Goal: Task Accomplishment & Management: Manage account settings

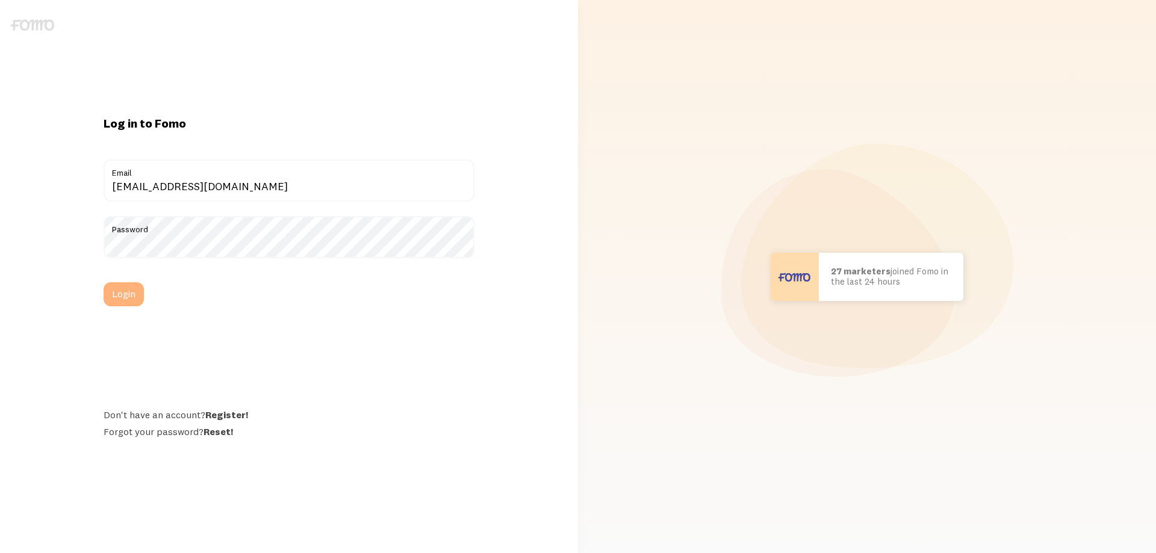
click at [114, 299] on button "Login" at bounding box center [124, 294] width 40 height 24
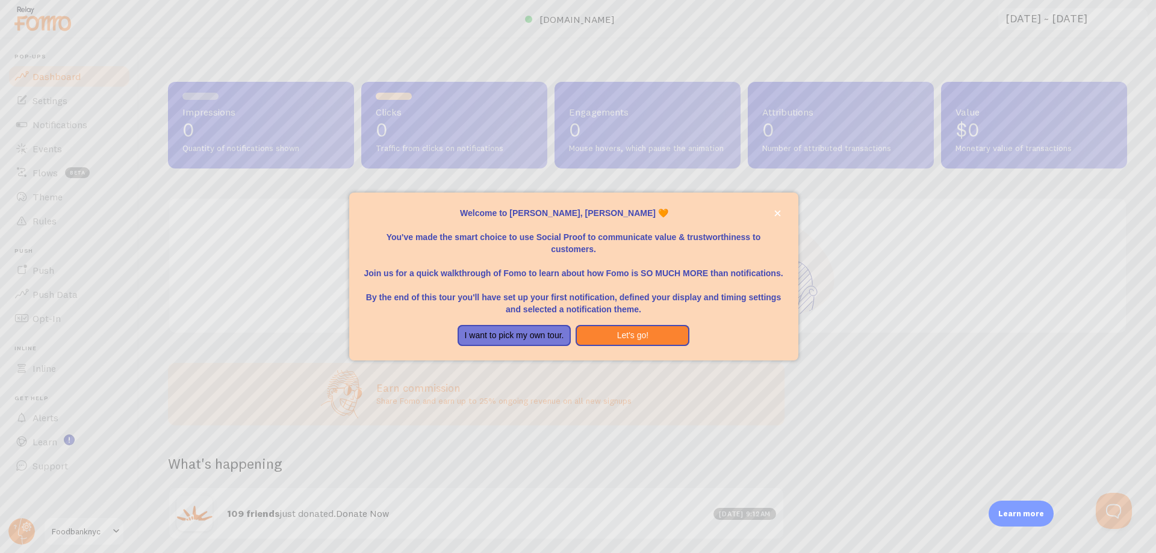
click at [285, 252] on div at bounding box center [578, 276] width 1156 height 553
click at [777, 212] on icon "close," at bounding box center [777, 213] width 7 height 7
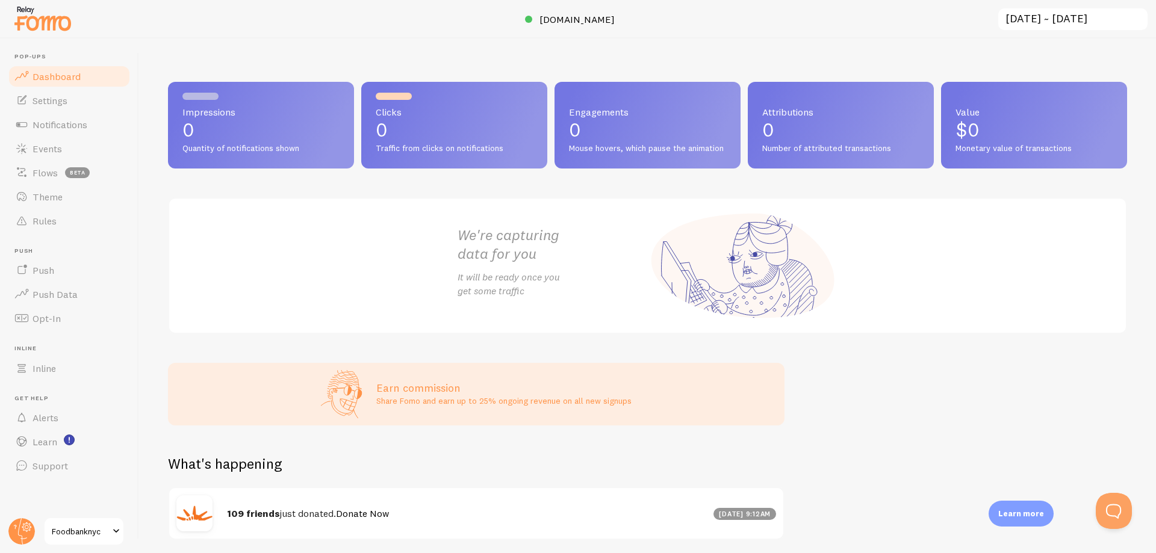
click at [1053, 334] on div "We're capturing data for you It will be ready once you get some traffic" at bounding box center [647, 265] width 959 height 137
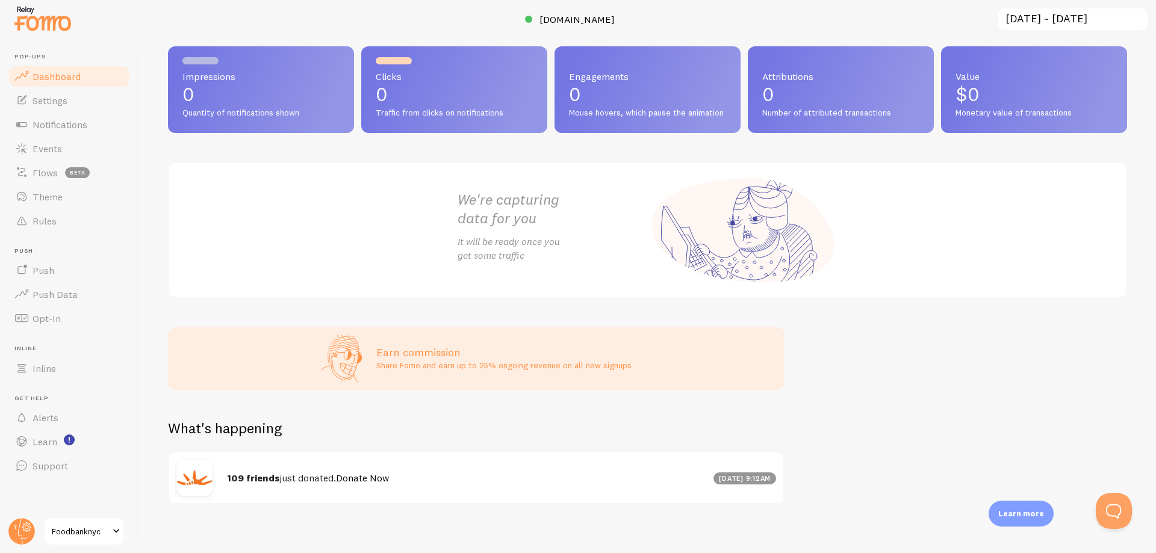
scroll to position [55, 0]
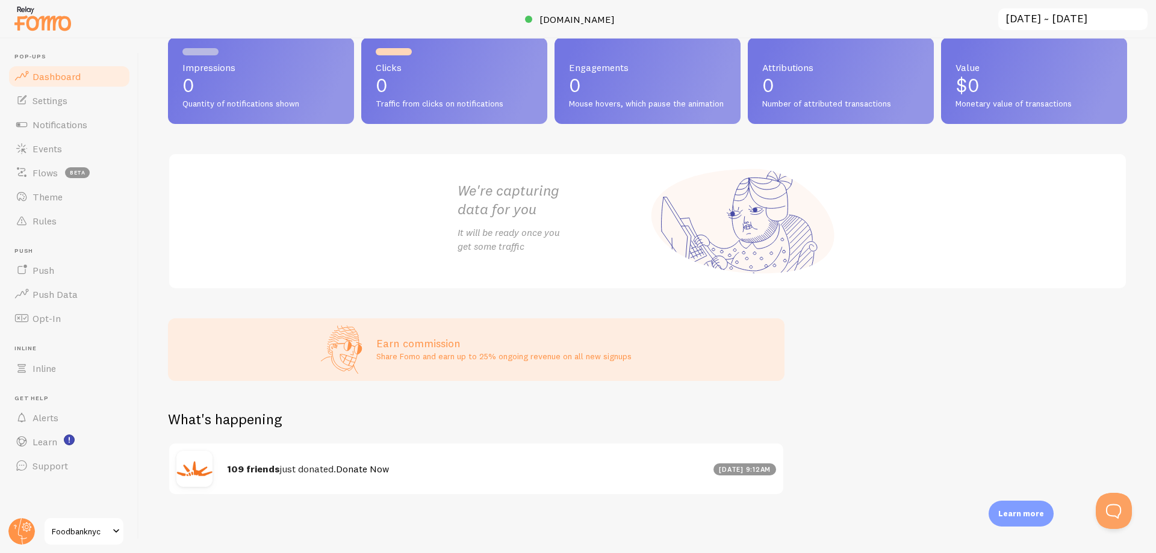
click at [58, 533] on span "Foodbanknyc" at bounding box center [80, 531] width 57 height 14
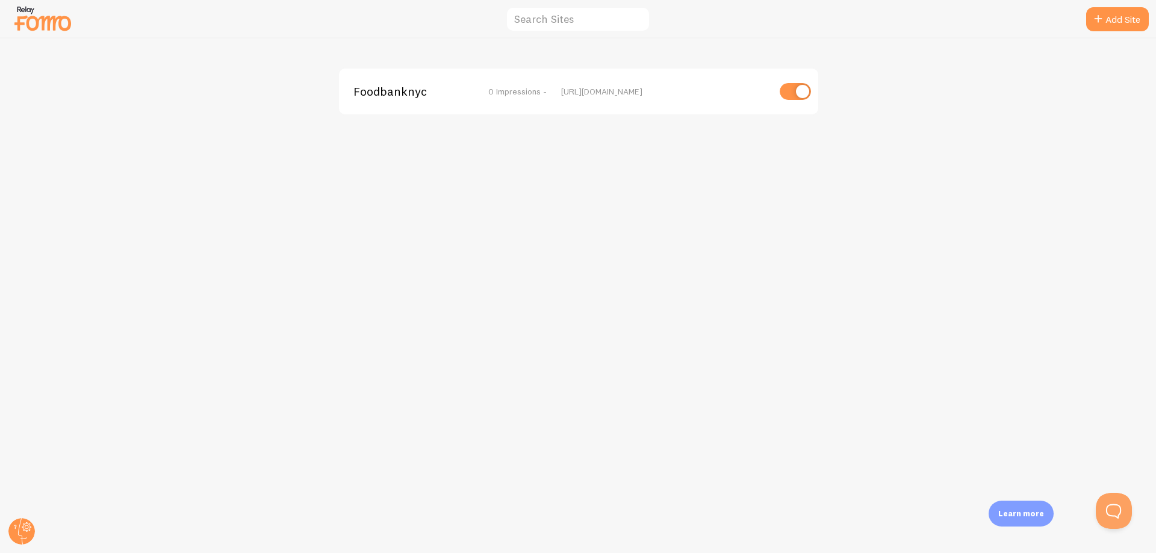
click at [59, 530] on div "Foodbanknyc 0 Impressions - [URL][DOMAIN_NAME]" at bounding box center [578, 296] width 1155 height 515
click at [29, 529] on icon at bounding box center [26, 527] width 7 height 7
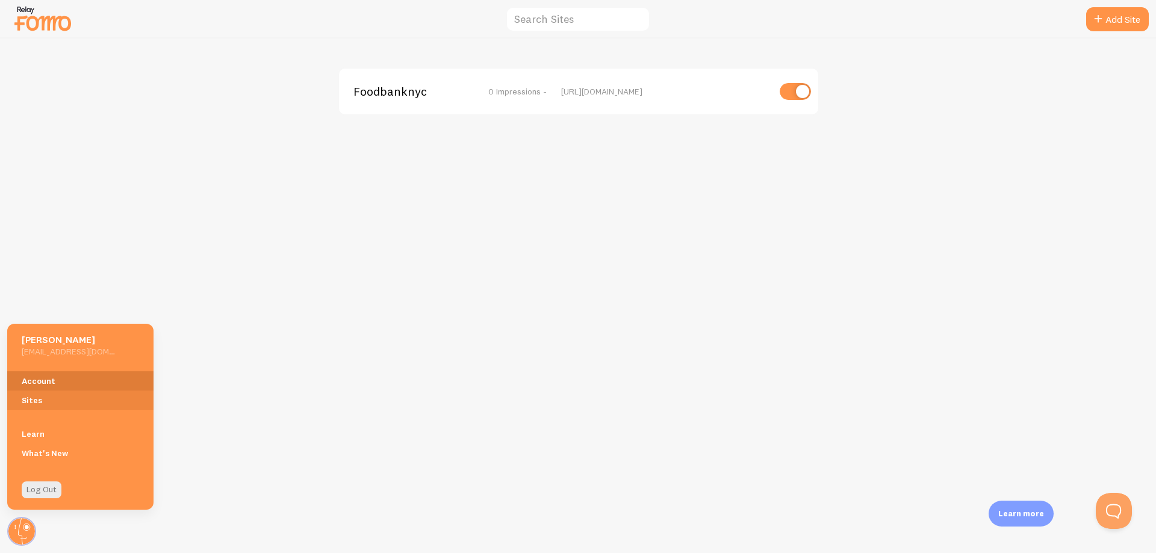
click at [59, 380] on link "Account" at bounding box center [80, 380] width 146 height 19
